Goal: Task Accomplishment & Management: Use online tool/utility

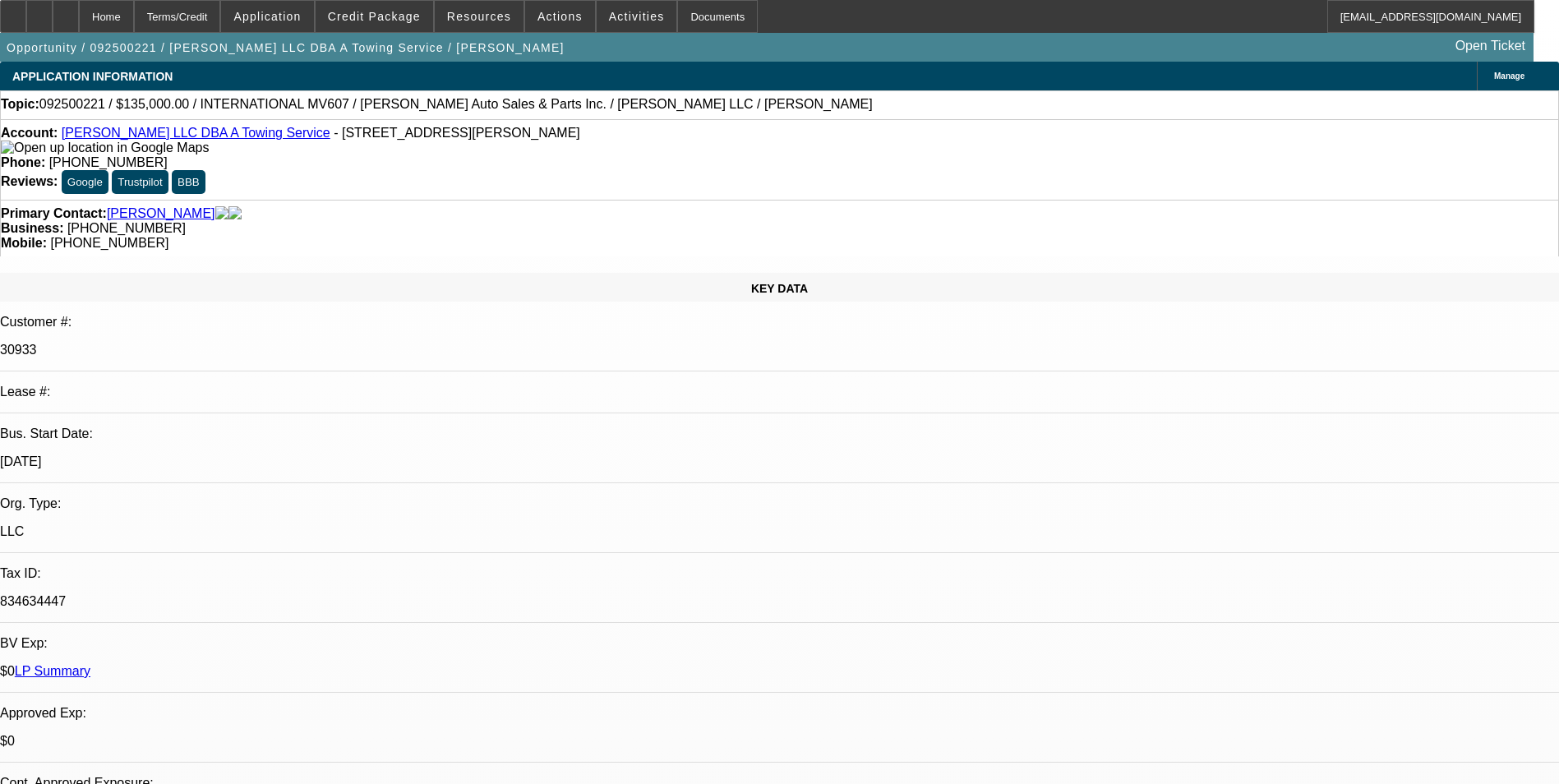
select select "0"
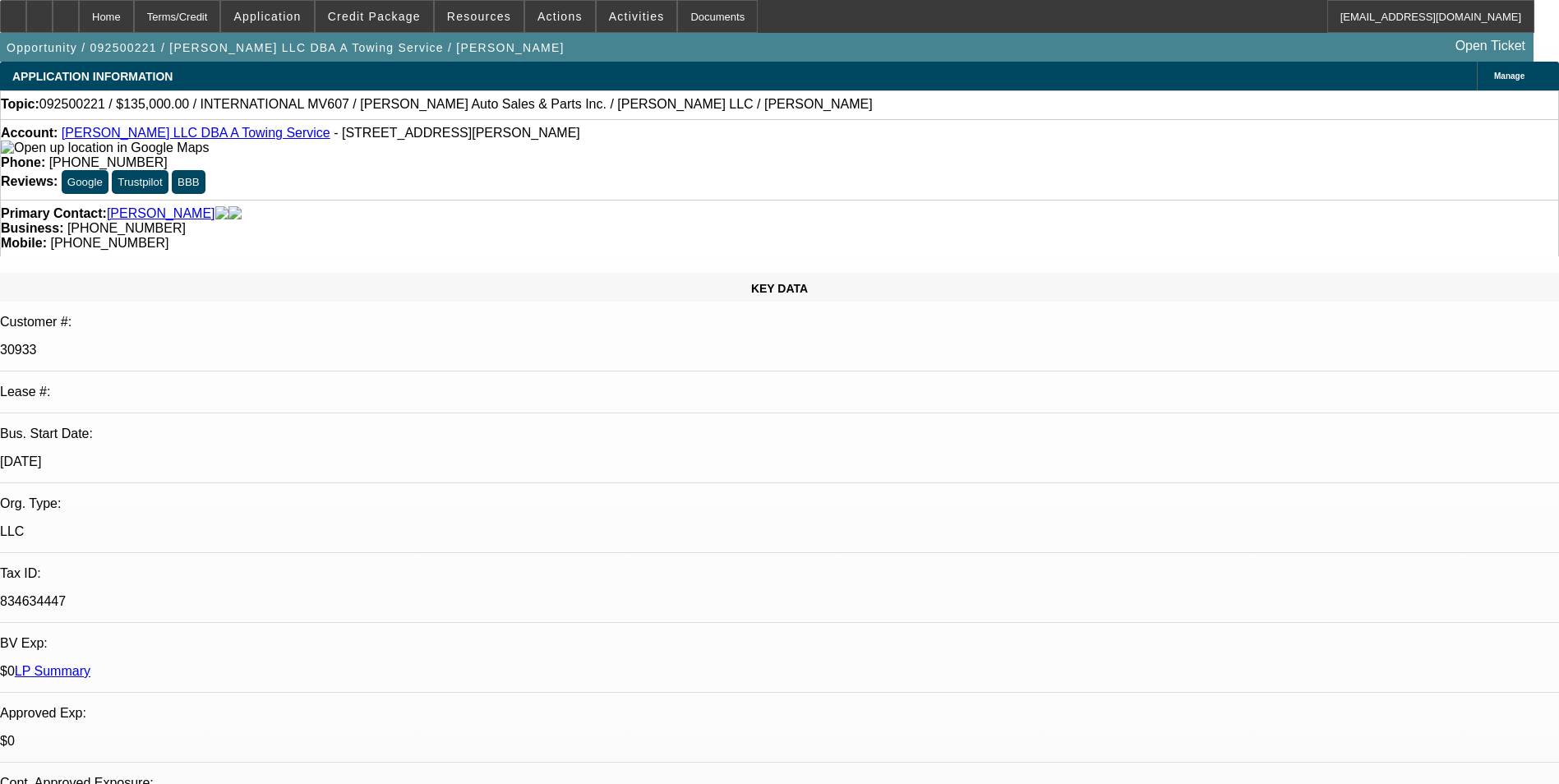
select select "0"
select select "1"
select select "2"
select select "6"
select select "1"
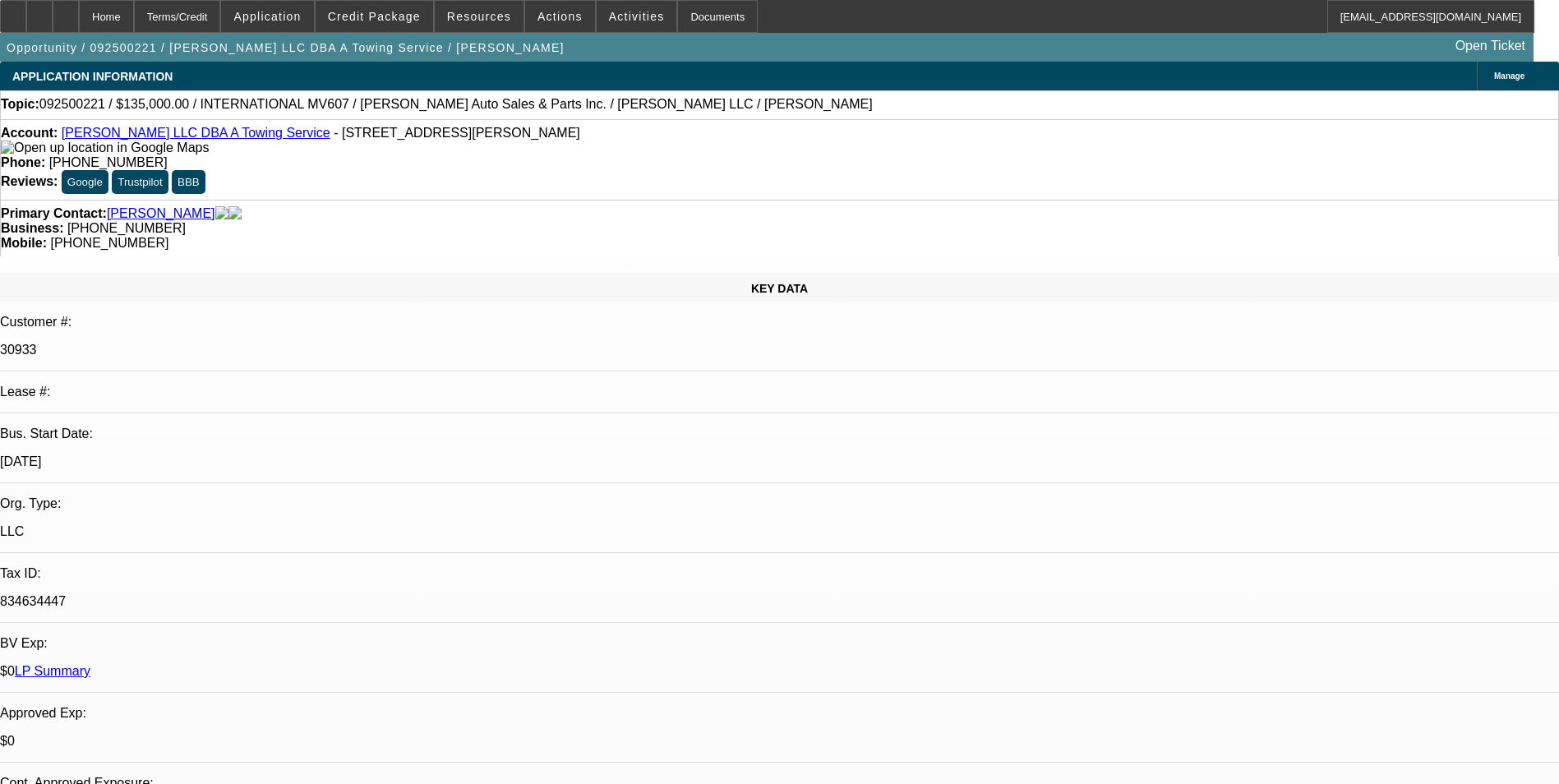
select select "2"
select select "6"
